Goal: Find specific page/section: Find specific page/section

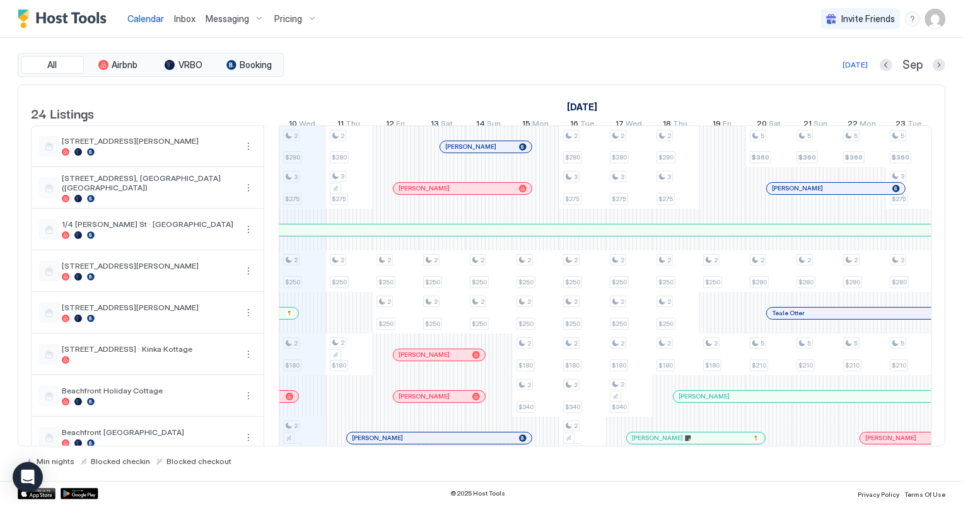
scroll to position [0, 700]
click at [179, 23] on span "Inbox" at bounding box center [184, 18] width 21 height 11
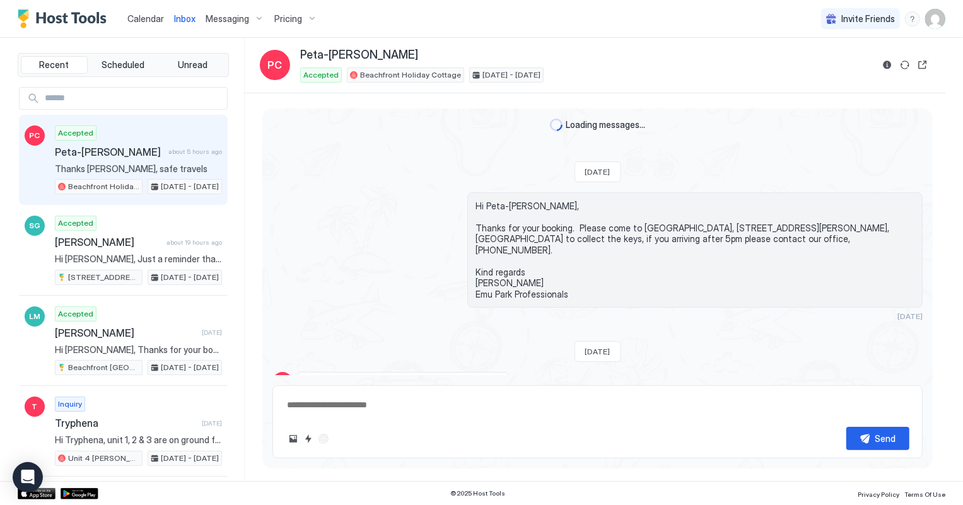
scroll to position [681, 0]
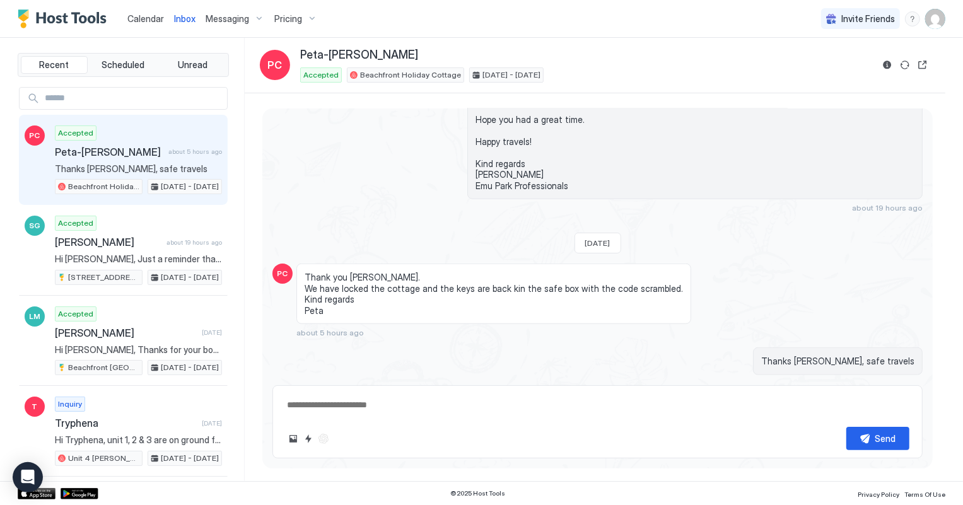
click at [138, 23] on span "Calendar" at bounding box center [145, 18] width 37 height 11
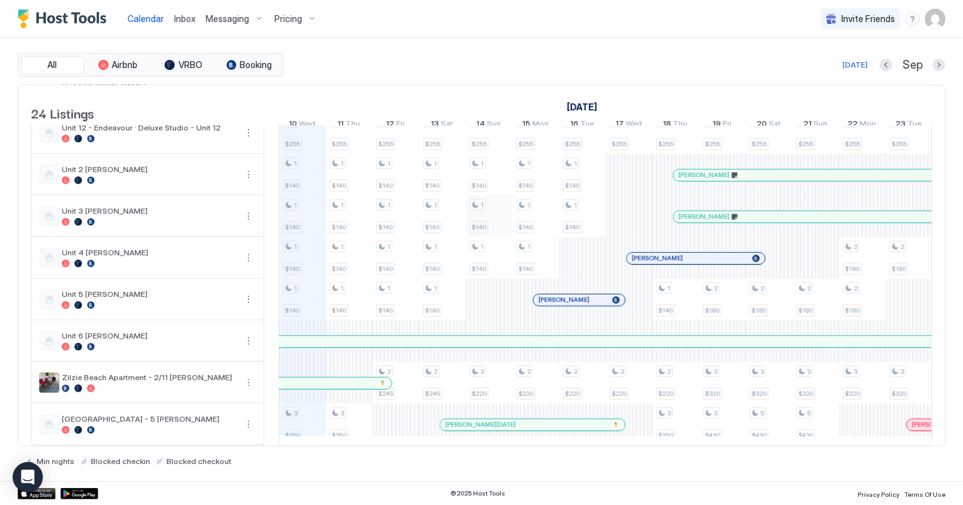
scroll to position [694, 0]
click at [183, 18] on span "Inbox" at bounding box center [184, 18] width 21 height 11
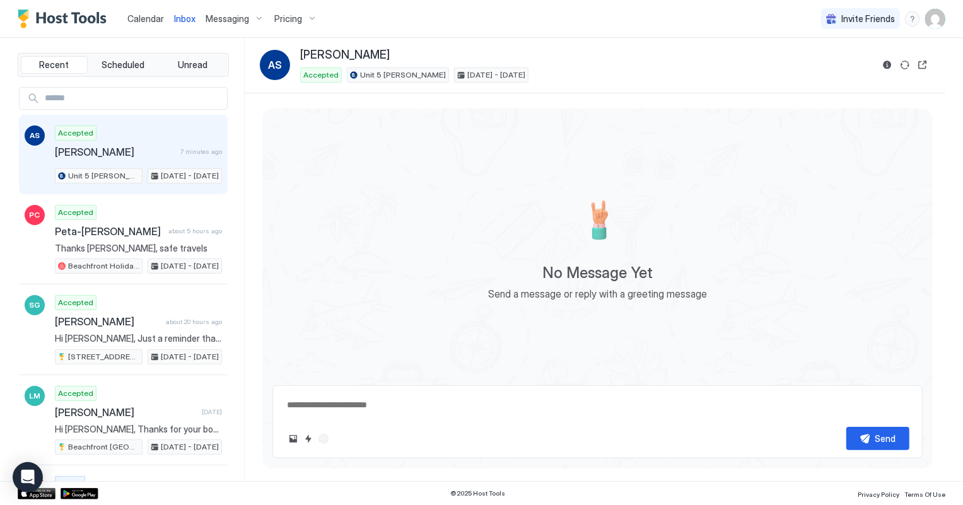
click at [141, 20] on span "Calendar" at bounding box center [145, 18] width 37 height 11
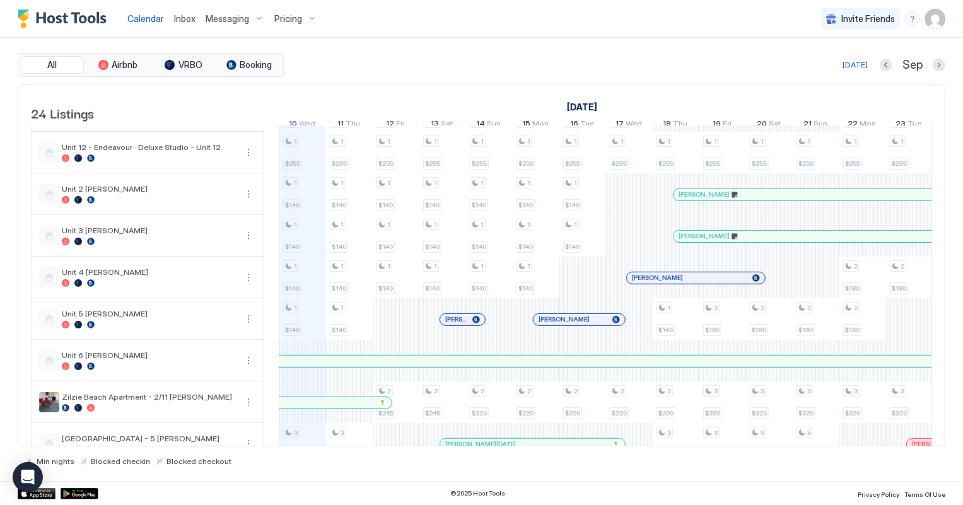
scroll to position [694, 0]
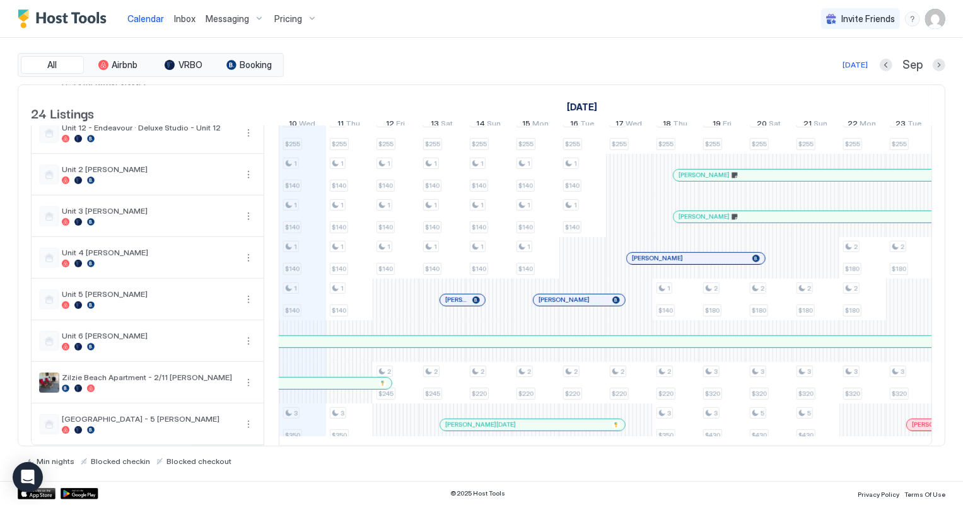
click at [457, 297] on link "[PERSON_NAME]" at bounding box center [463, 300] width 46 height 13
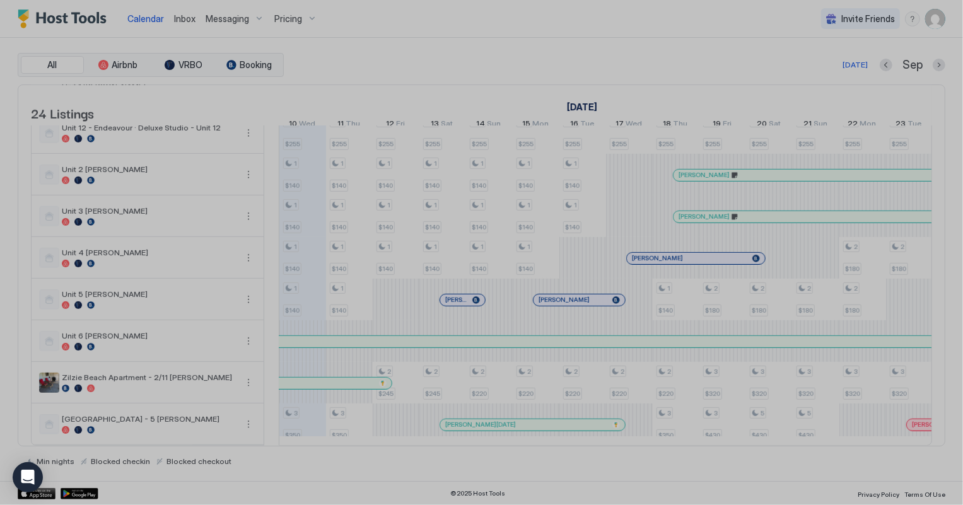
click at [457, 292] on div at bounding box center [481, 252] width 963 height 505
